Goal: Information Seeking & Learning: Learn about a topic

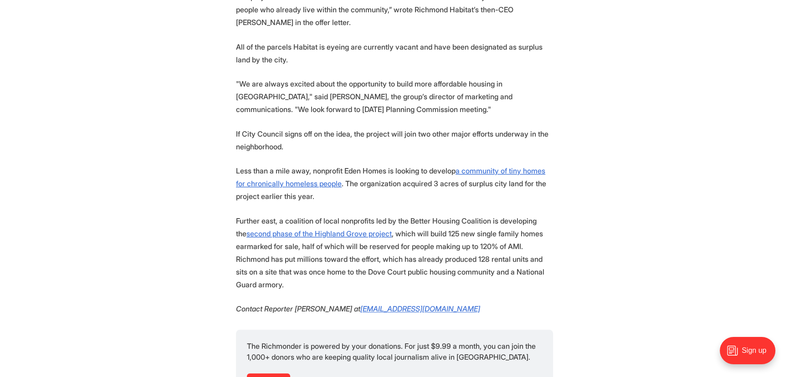
scroll to position [1035, 0]
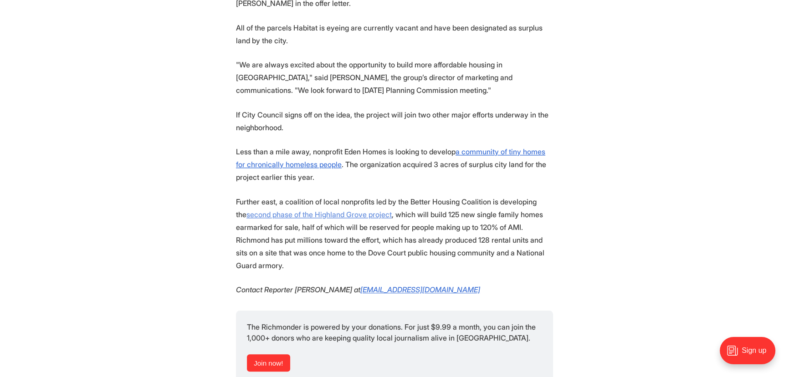
click at [269, 210] on u "second phase of the Highland Grove project" at bounding box center [318, 214] width 145 height 9
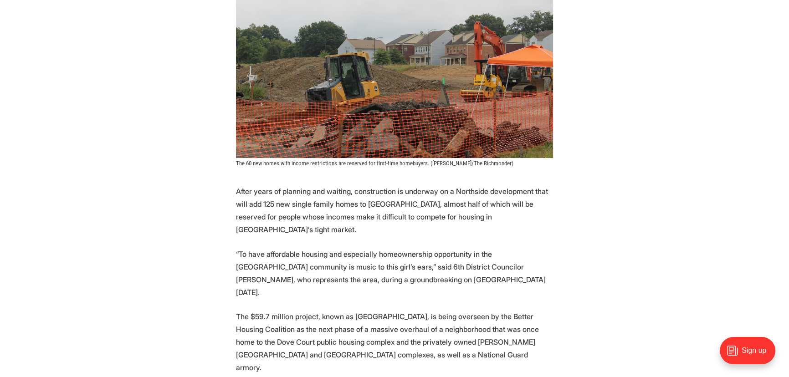
scroll to position [165, 0]
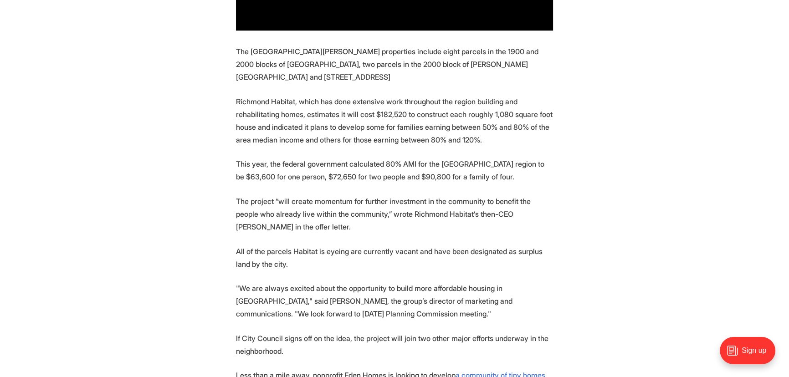
scroll to position [786, 0]
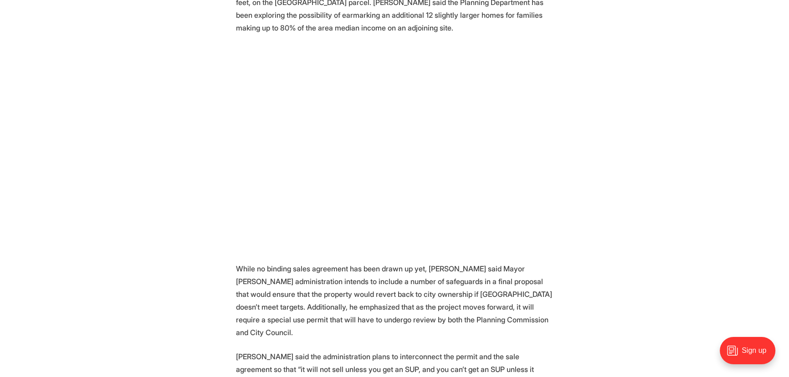
scroll to position [1242, 0]
